Goal: Task Accomplishment & Management: Complete application form

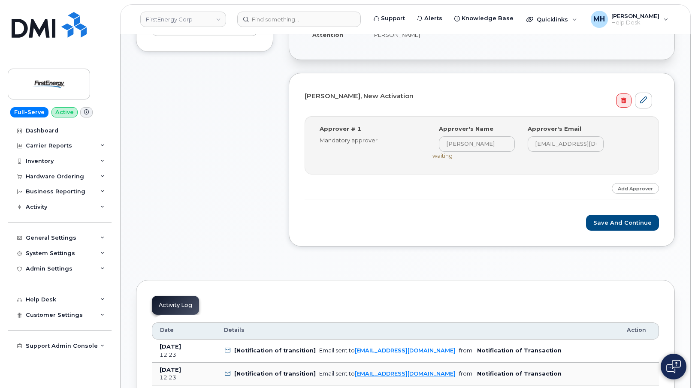
scroll to position [257, 0]
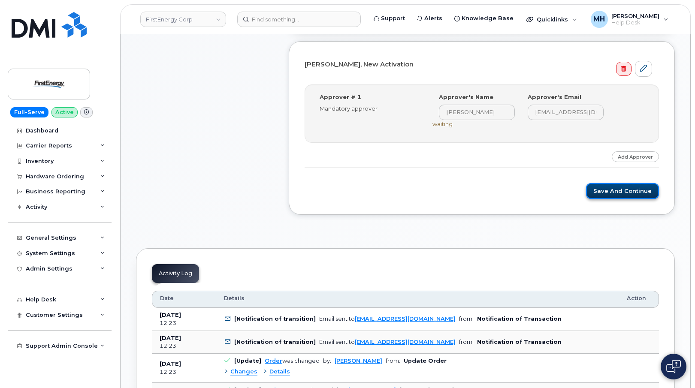
click at [604, 191] on button "Save and Continue" at bounding box center [622, 191] width 73 height 16
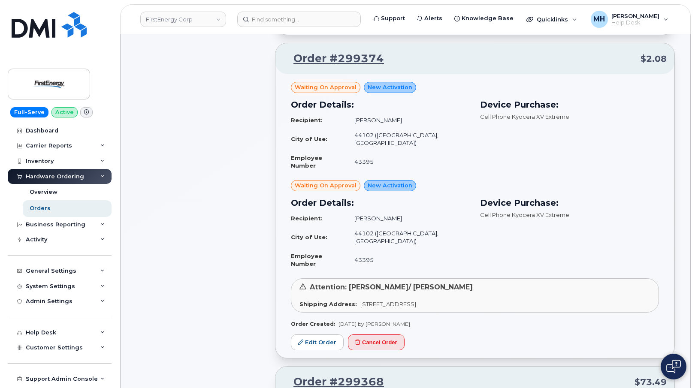
scroll to position [762, 0]
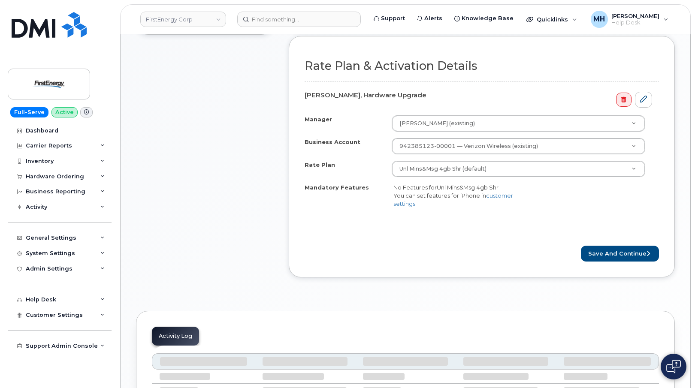
scroll to position [343, 0]
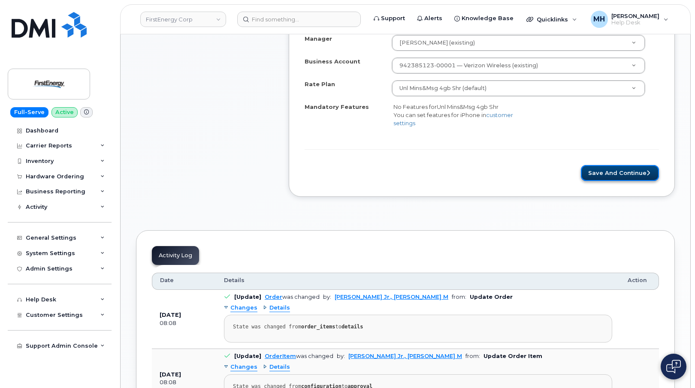
click at [600, 177] on button "Save and Continue" at bounding box center [620, 173] width 78 height 16
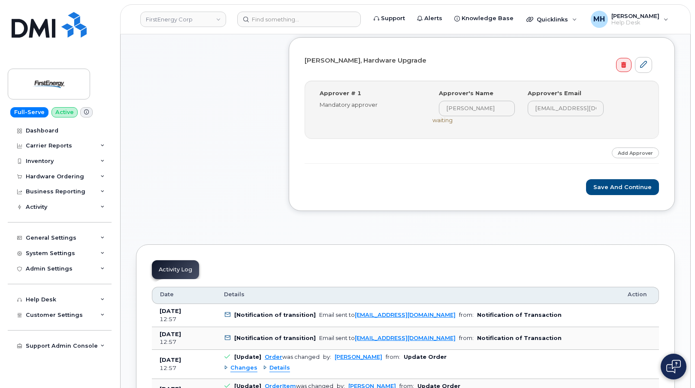
scroll to position [300, 0]
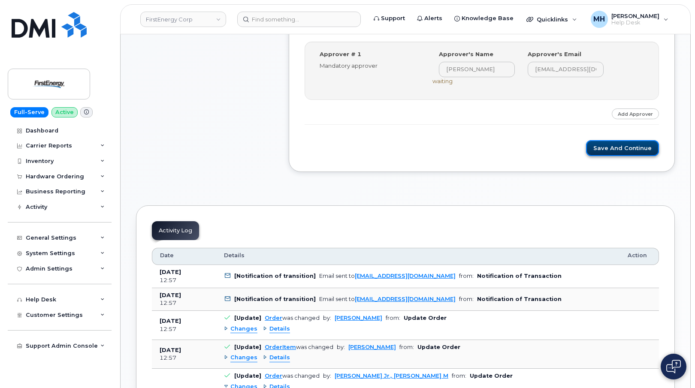
click at [602, 151] on button "Save and Continue" at bounding box center [622, 148] width 73 height 16
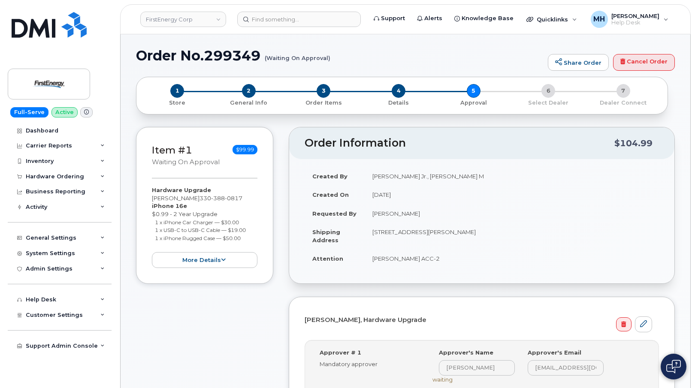
scroll to position [0, 0]
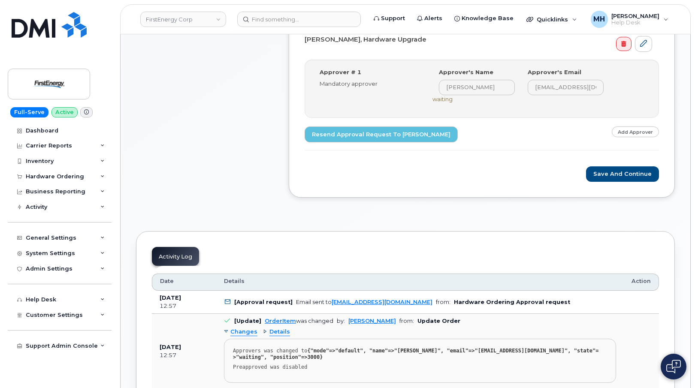
scroll to position [178, 0]
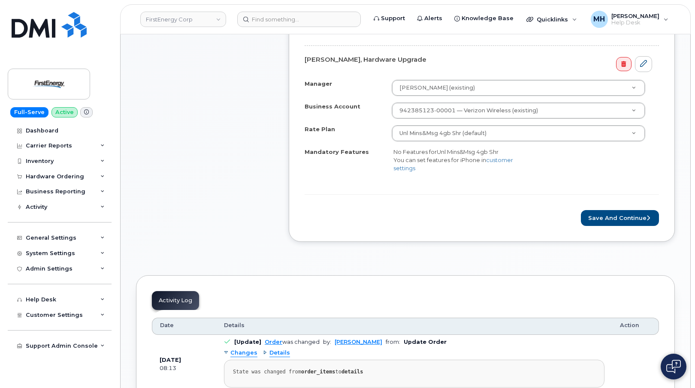
scroll to position [300, 0]
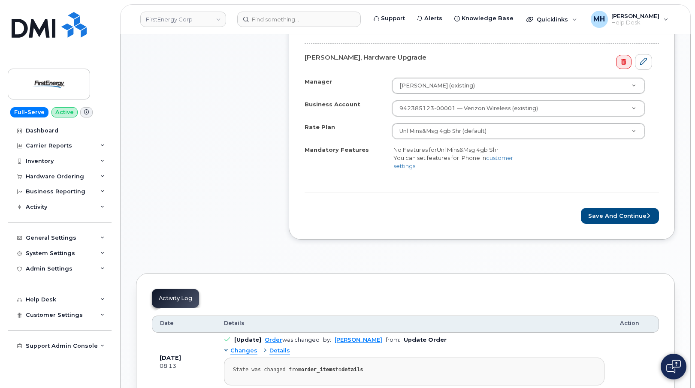
click at [620, 225] on div "Rate Plan & Activation Details [PERSON_NAME], Hardware Upgrade Manager [PERSON_…" at bounding box center [482, 118] width 386 height 241
click at [620, 218] on button "Save and Continue" at bounding box center [620, 216] width 78 height 16
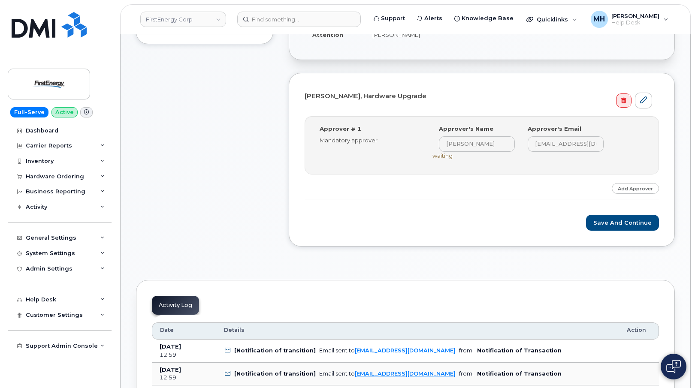
scroll to position [300, 0]
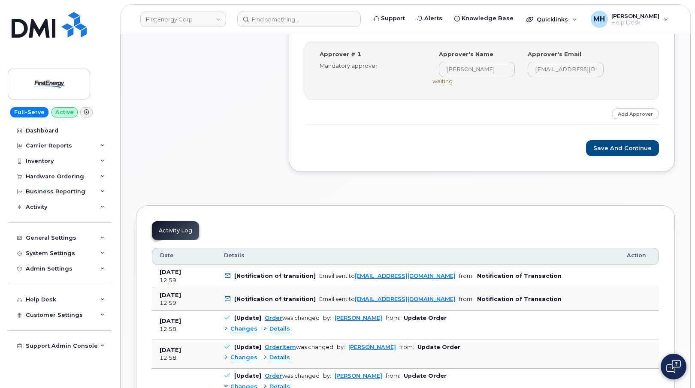
click at [630, 161] on div "Justin C Kauffman, Hardware Upgrade Step-by-step approvals: Justin C Kauffman »…" at bounding box center [482, 85] width 386 height 174
click at [630, 152] on button "Save and Continue" at bounding box center [622, 148] width 73 height 16
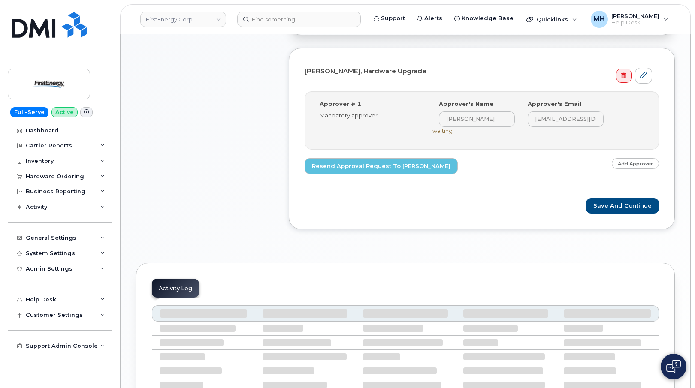
scroll to position [300, 0]
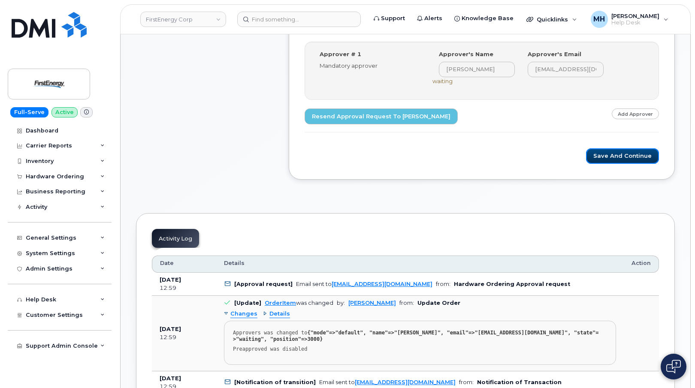
drag, startPoint x: 599, startPoint y: 156, endPoint x: 541, endPoint y: 132, distance: 62.5
click at [530, 178] on div "[PERSON_NAME], Hardware Upgrade Step-by-step approvals: [PERSON_NAME] » Approve…" at bounding box center [482, 88] width 386 height 181
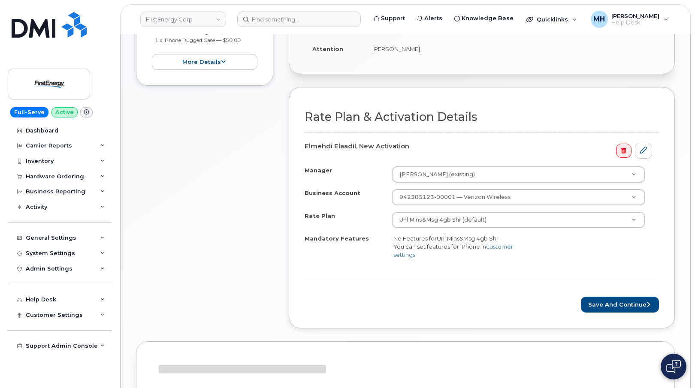
scroll to position [214, 0]
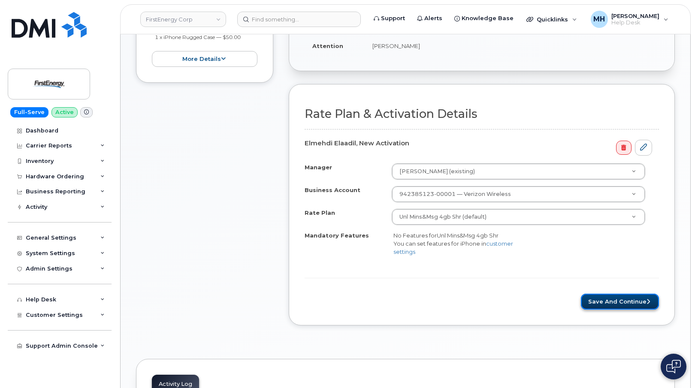
click at [592, 301] on button "Save and Continue" at bounding box center [620, 302] width 78 height 16
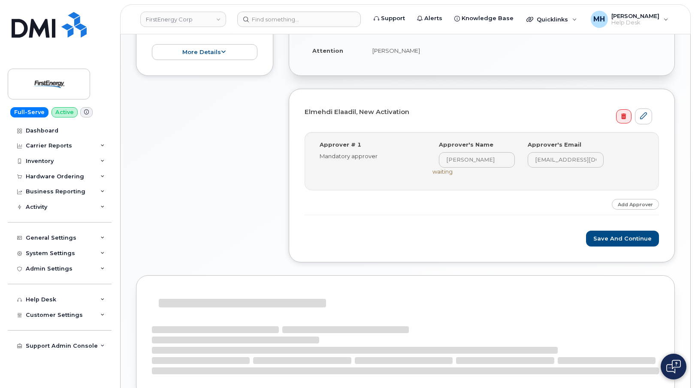
scroll to position [275, 0]
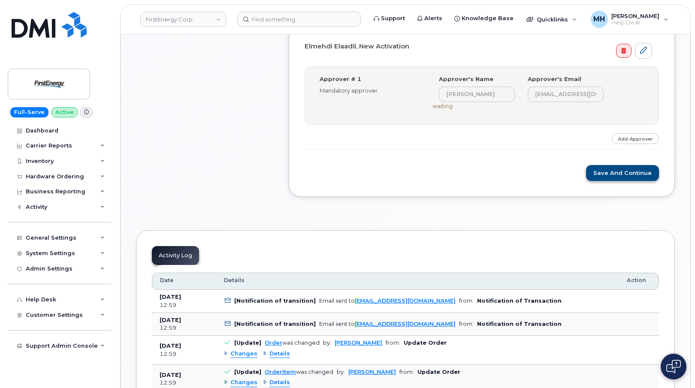
drag, startPoint x: 573, startPoint y: 178, endPoint x: 597, endPoint y: 175, distance: 23.8
click at [574, 178] on div "Save and Continue" at bounding box center [481, 173] width 354 height 16
click at [602, 175] on button "Save and Continue" at bounding box center [622, 173] width 73 height 16
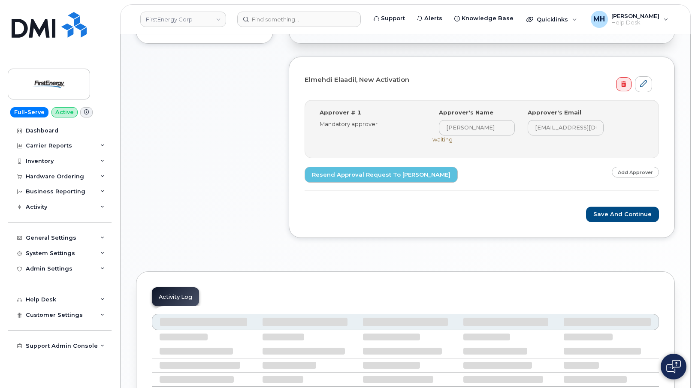
scroll to position [257, 0]
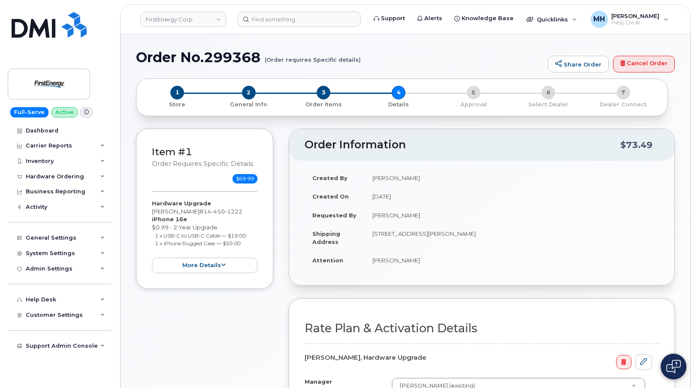
scroll to position [208, 0]
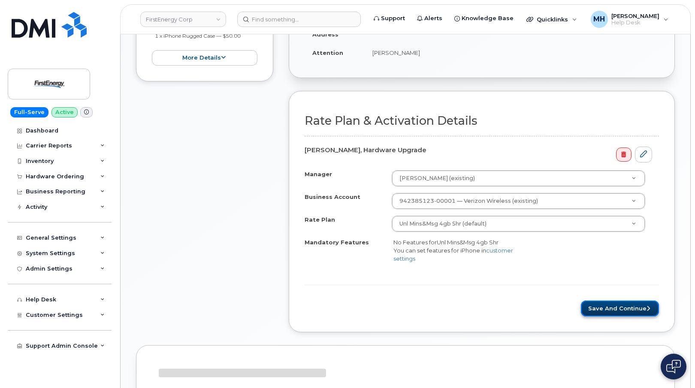
click at [601, 309] on button "Save and Continue" at bounding box center [620, 309] width 78 height 16
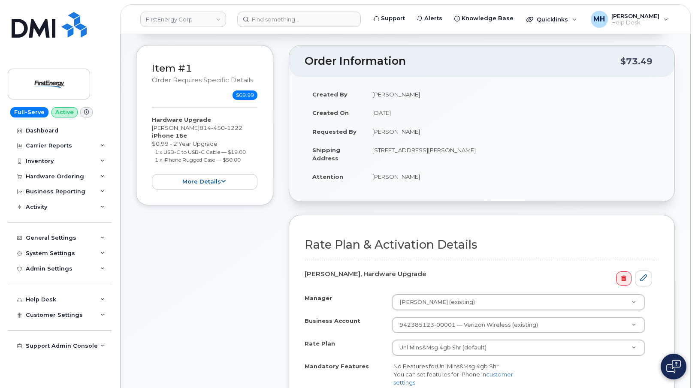
scroll to position [79, 0]
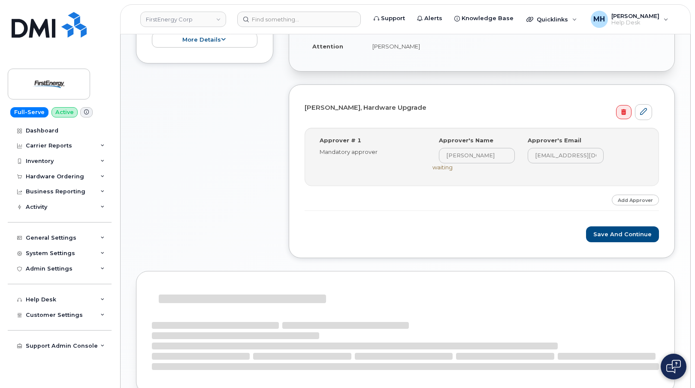
scroll to position [214, 0]
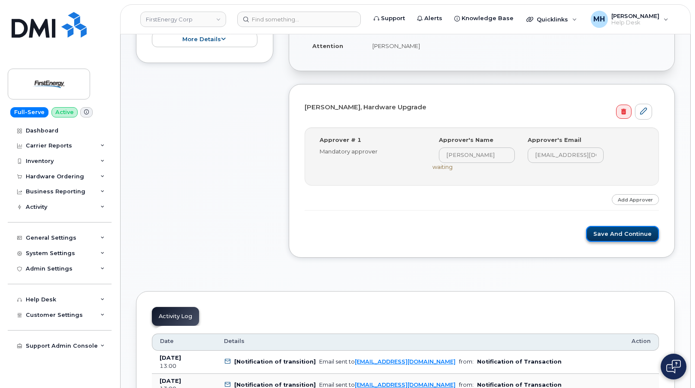
click at [593, 232] on button "Save and Continue" at bounding box center [622, 234] width 73 height 16
